Goal: Information Seeking & Learning: Learn about a topic

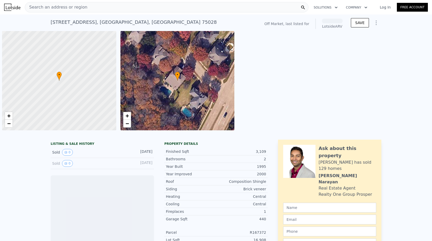
scroll to position [0, 2]
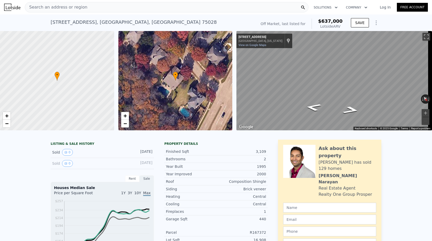
click at [45, 6] on span "Search an address or region" at bounding box center [56, 7] width 62 height 6
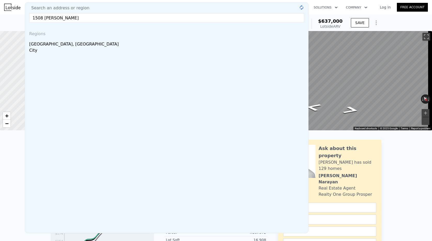
type input "1508 [PERSON_NAME] ln"
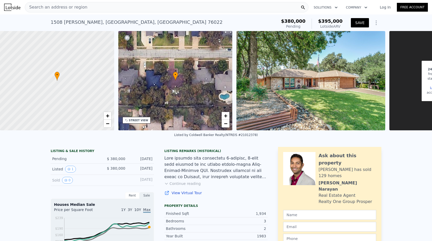
click at [359, 20] on button "SAVE" at bounding box center [360, 22] width 18 height 9
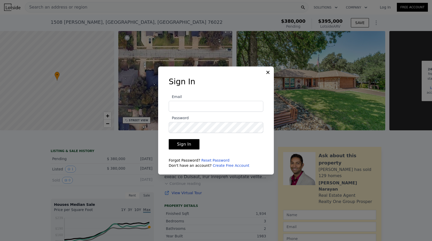
click at [269, 73] on icon at bounding box center [267, 72] width 3 height 3
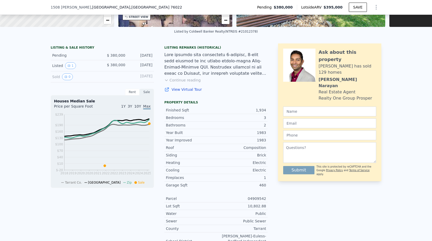
scroll to position [127, 0]
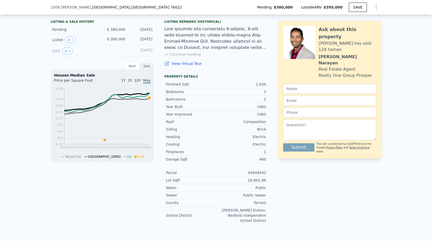
click at [131, 74] on div "Houses Median Sale Price per Square Foot 1Y 3Y 10Y Max 2018 2019 2020 2020 2021…" at bounding box center [102, 115] width 103 height 93
click at [131, 69] on div "Rent" at bounding box center [132, 66] width 14 height 7
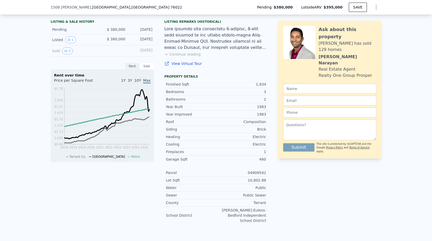
click at [145, 69] on div "Sale" at bounding box center [146, 66] width 14 height 7
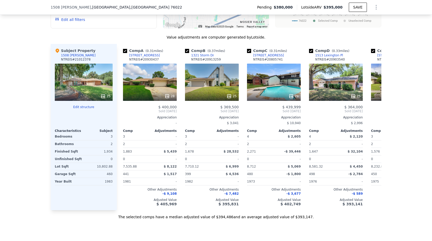
scroll to position [489, 0]
click at [377, 110] on icon at bounding box center [375, 111] width 10 height 10
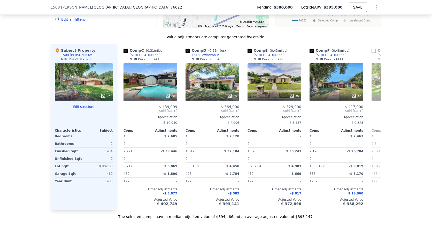
scroll to position [0, 124]
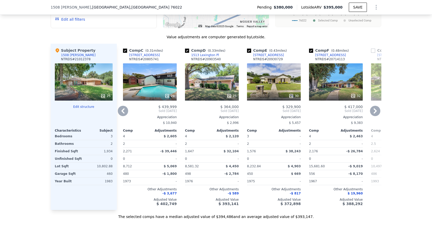
click at [375, 111] on icon at bounding box center [375, 111] width 10 height 10
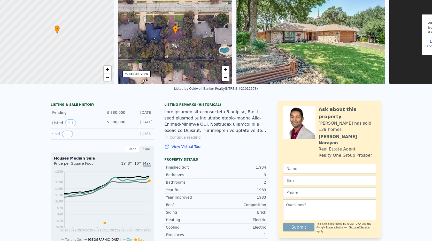
scroll to position [0, 0]
